Goal: Navigation & Orientation: Find specific page/section

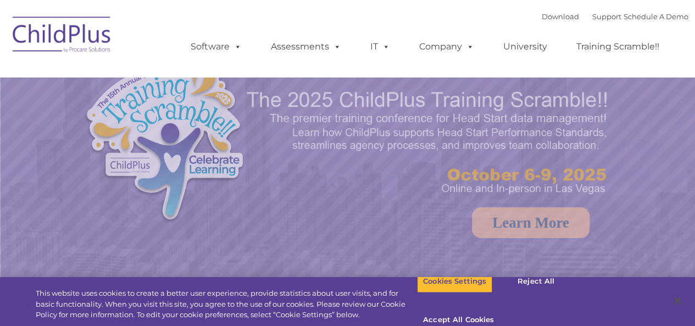
select select "MEDIUM"
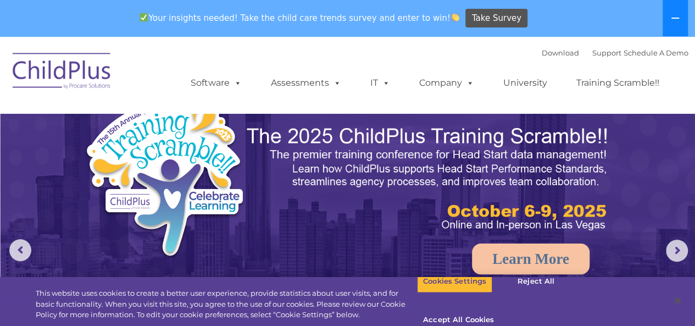
click at [679, 16] on icon at bounding box center [675, 18] width 9 height 9
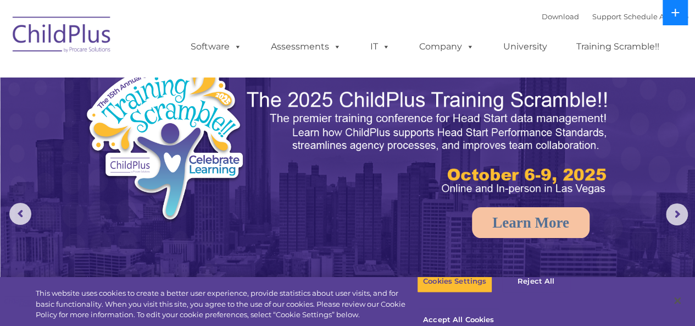
click at [679, 16] on icon at bounding box center [675, 12] width 9 height 9
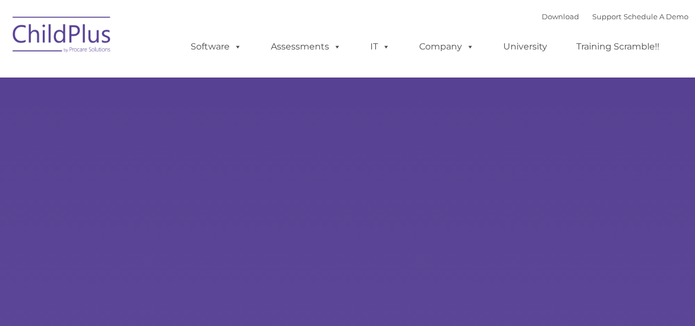
type input ""
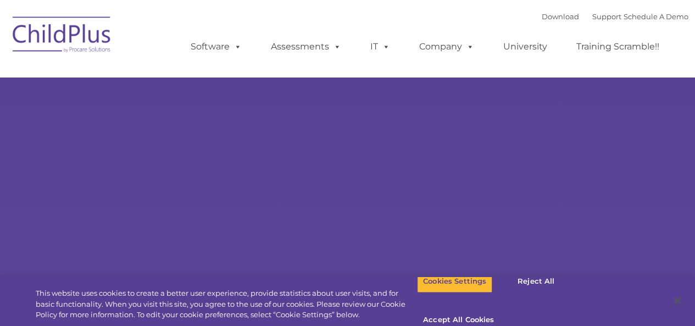
select select "MEDIUM"
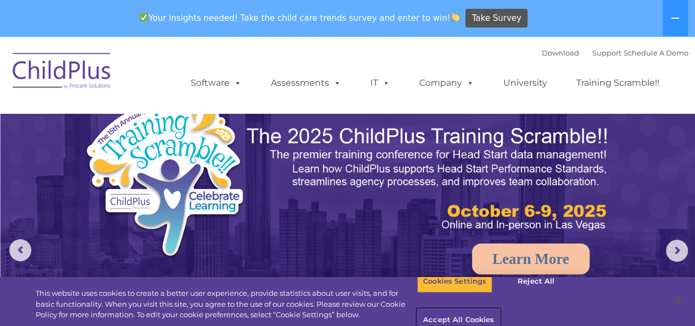
click at [500, 309] on button "Accept All Cookies" at bounding box center [458, 320] width 83 height 23
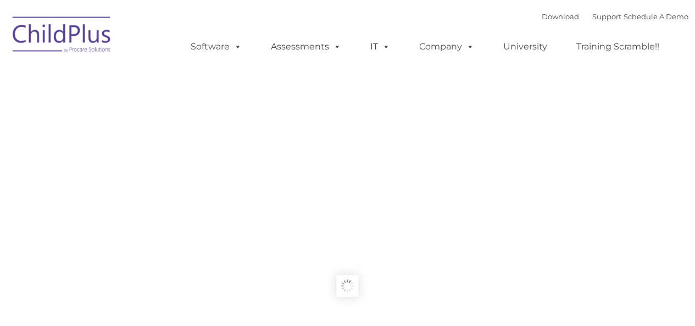
type input ""
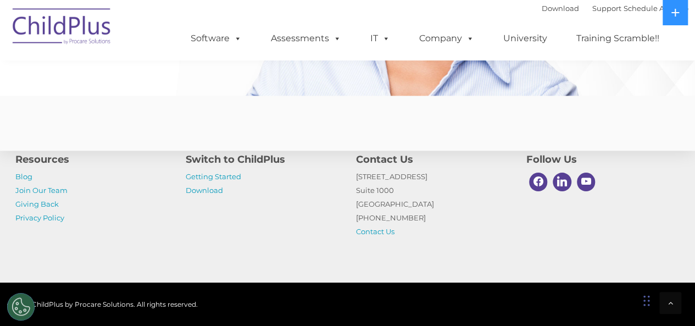
scroll to position [2783, 0]
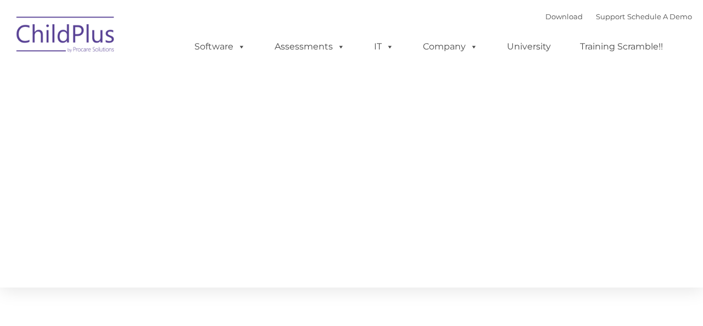
type input ""
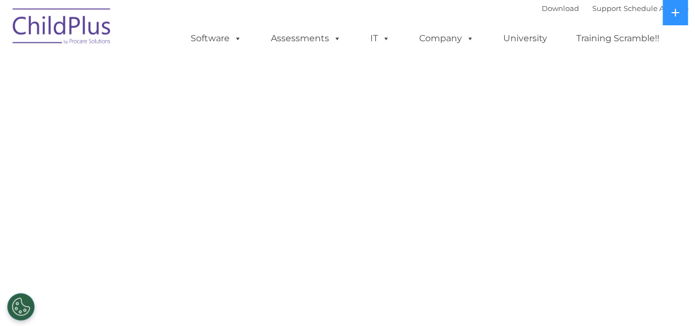
select select "MEDIUM"
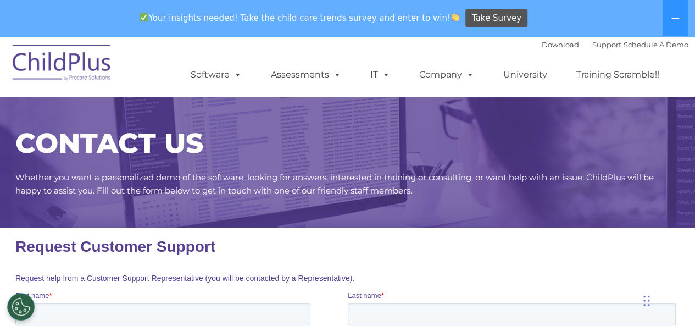
click at [77, 69] on img at bounding box center [62, 64] width 110 height 55
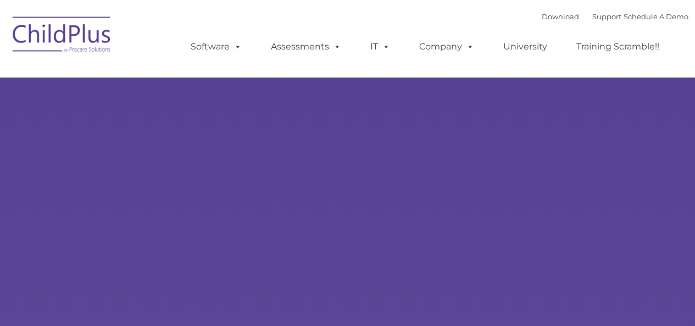
type input ""
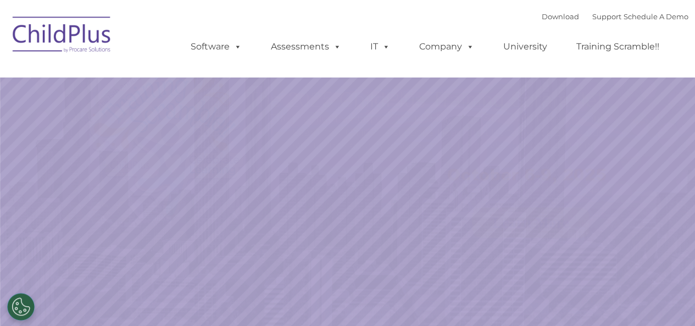
select select "MEDIUM"
